Goal: Find contact information: Find contact information

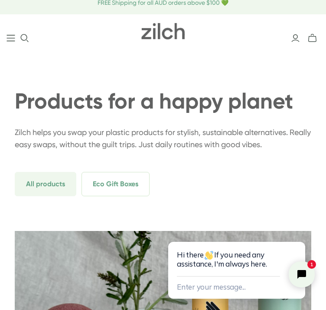
scroll to position [0, 3]
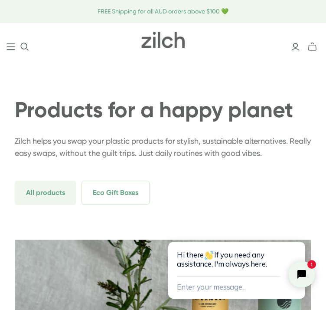
click at [7, 47] on icon "Main menu" at bounding box center [11, 47] width 9 height 9
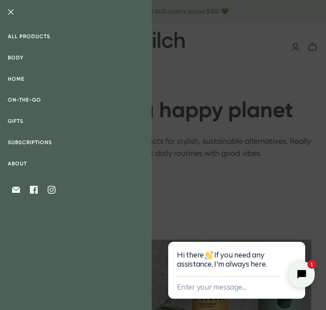
scroll to position [0, 0]
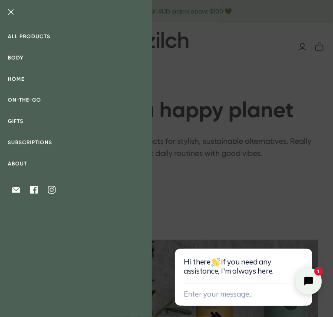
click at [179, 157] on section "All products Body Home On-the-go" at bounding box center [166, 158] width 333 height 317
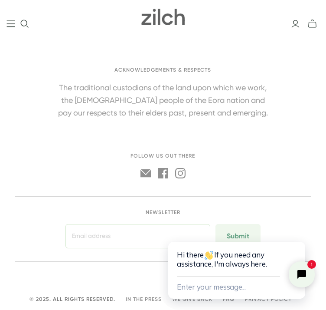
scroll to position [5008, 3]
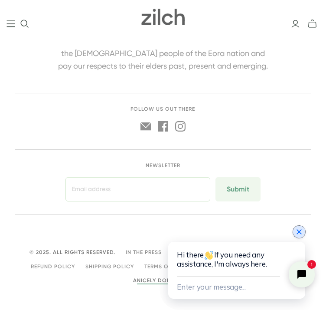
click at [299, 232] on icon "Close chat widget" at bounding box center [299, 231] width 5 height 5
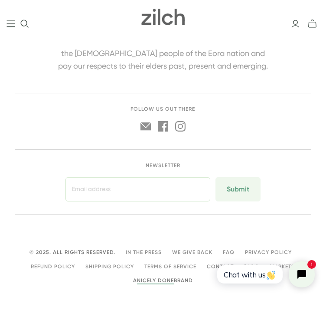
click at [217, 263] on link "Contact" at bounding box center [220, 266] width 27 height 6
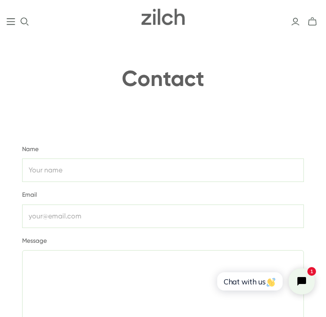
click at [10, 24] on icon "Main menu" at bounding box center [11, 21] width 8 height 7
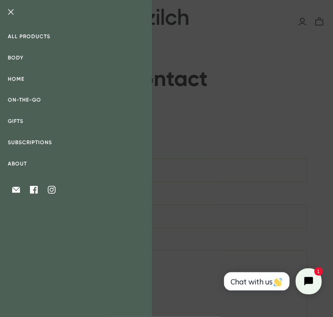
click at [26, 161] on link "About" at bounding box center [76, 163] width 152 height 21
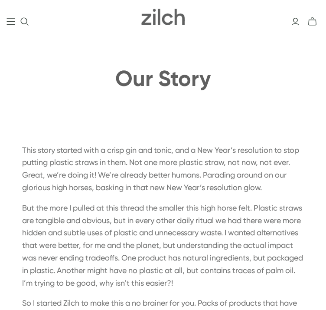
click at [10, 18] on icon "Main menu" at bounding box center [11, 21] width 8 height 7
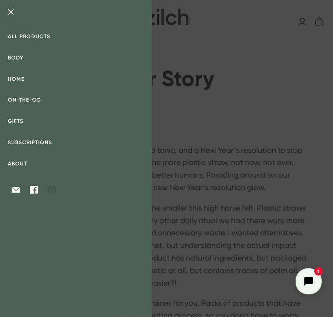
click at [52, 188] on icon at bounding box center [52, 190] width 8 height 8
